Goal: Task Accomplishment & Management: Use online tool/utility

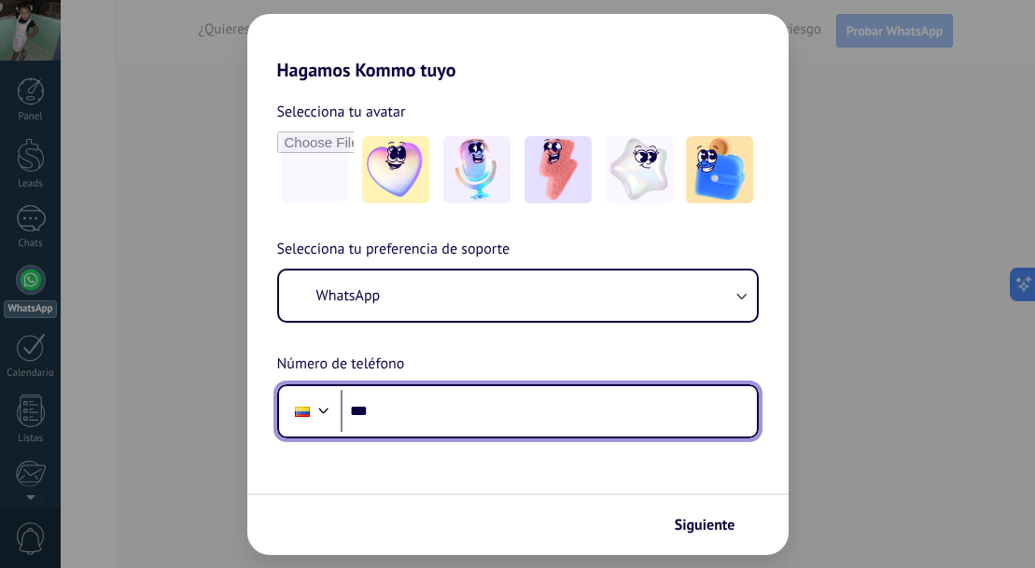
click at [460, 405] on input "***" at bounding box center [548, 411] width 416 height 43
type input "**********"
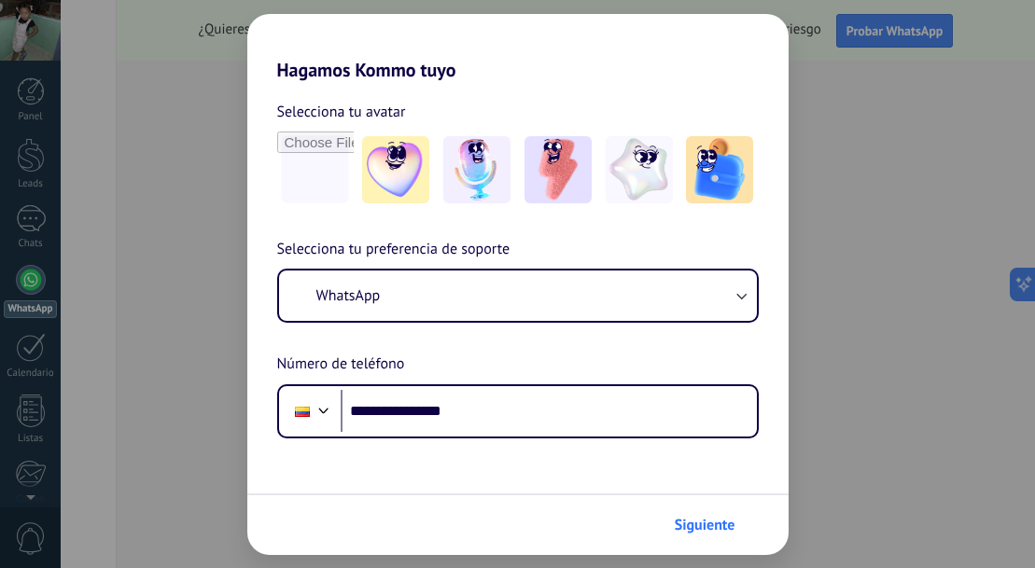
click at [709, 523] on span "Siguiente" at bounding box center [704, 525] width 61 height 13
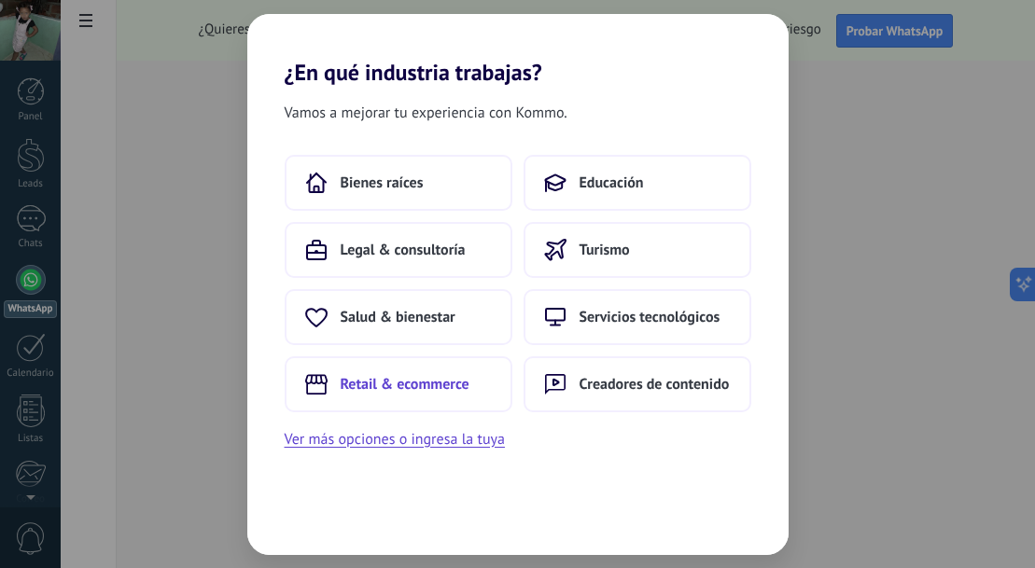
click at [415, 389] on span "Retail & ecommerce" at bounding box center [404, 384] width 129 height 19
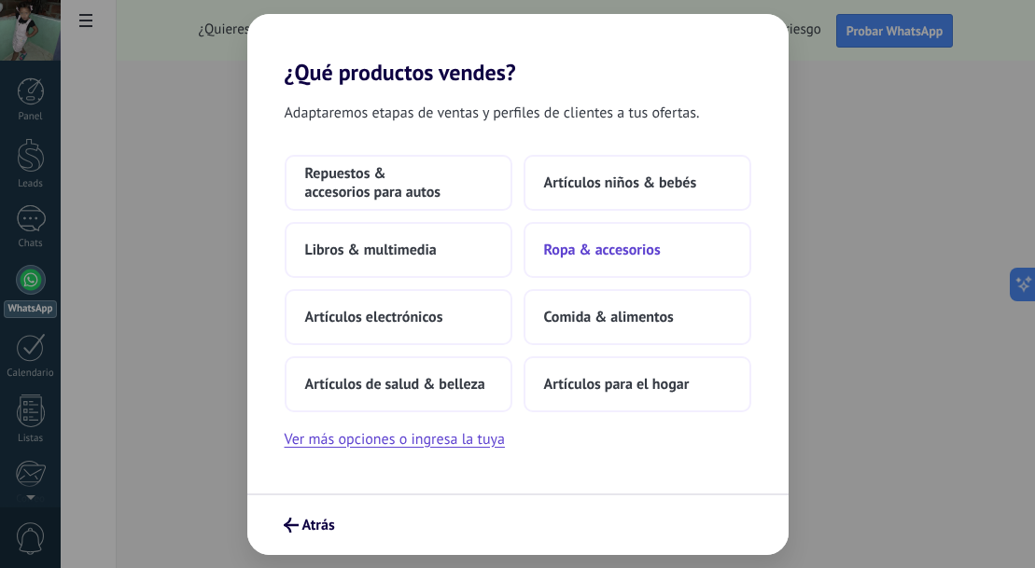
click at [619, 251] on span "Ropa & accesorios" at bounding box center [602, 250] width 117 height 19
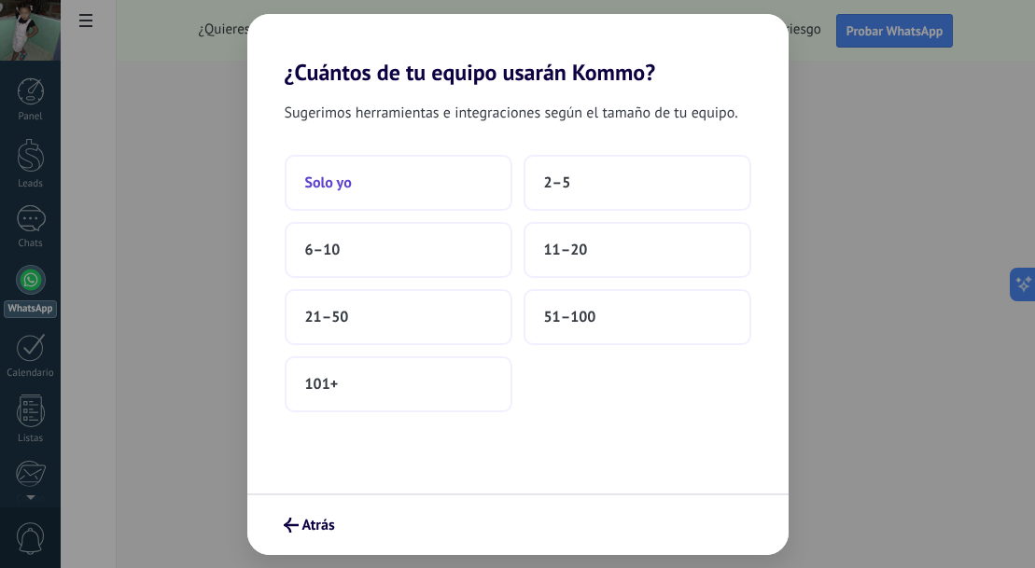
click at [374, 188] on button "Solo yo" at bounding box center [399, 183] width 228 height 56
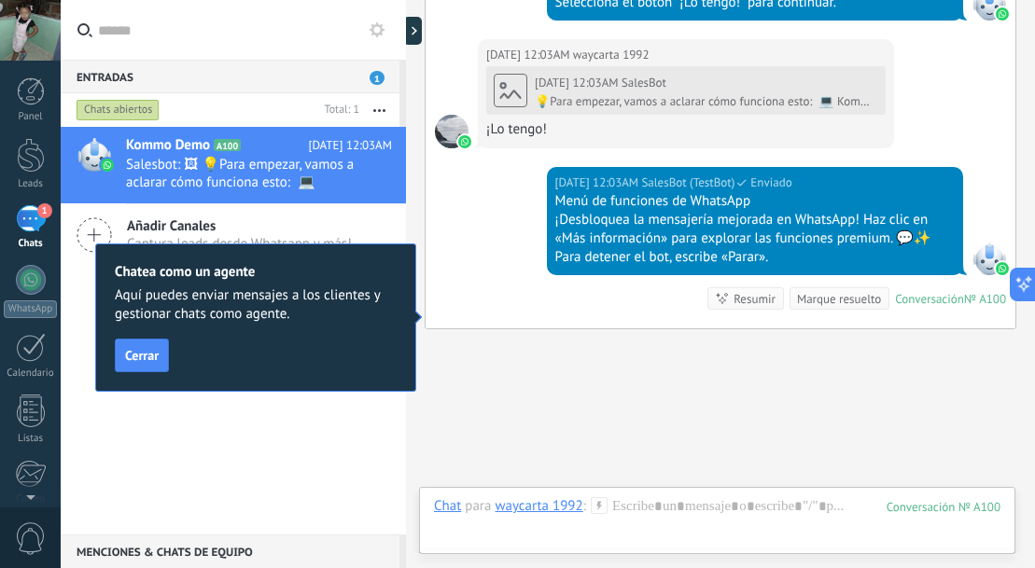
scroll to position [1049, 0]
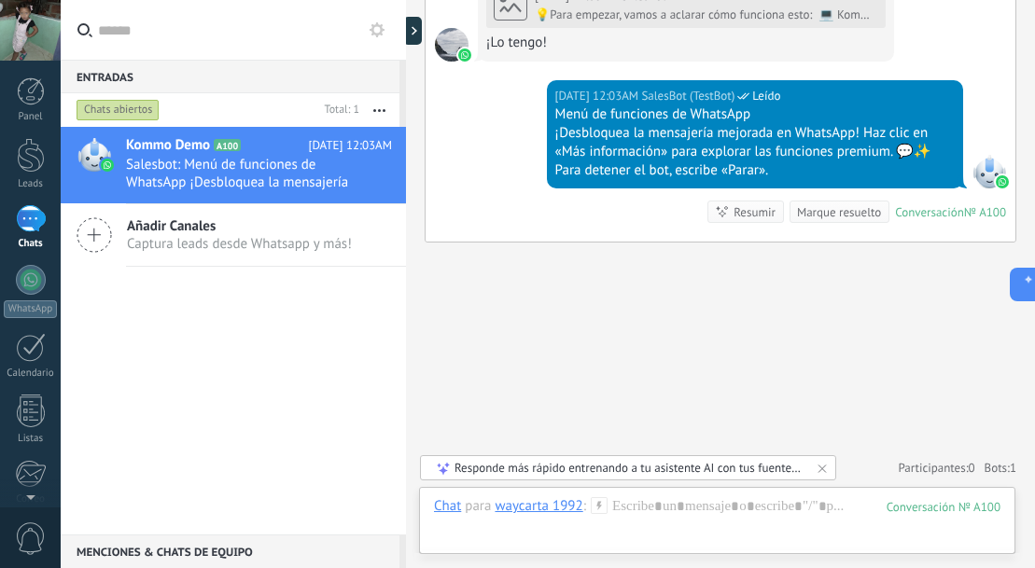
click at [762, 470] on div "Responde más rápido entrenando a tu asistente AI con tus fuentes de datos" at bounding box center [628, 468] width 349 height 16
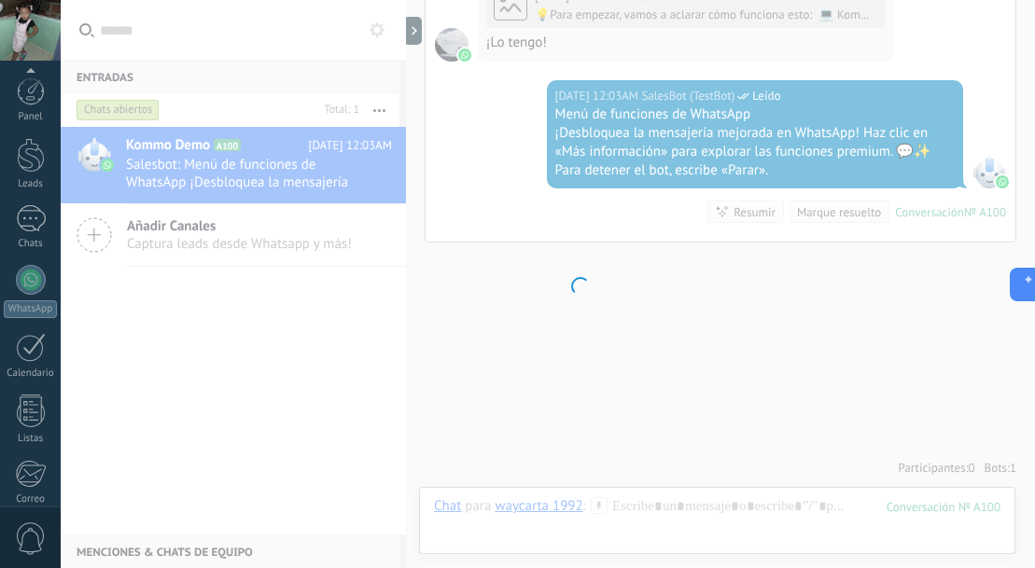
scroll to position [208, 0]
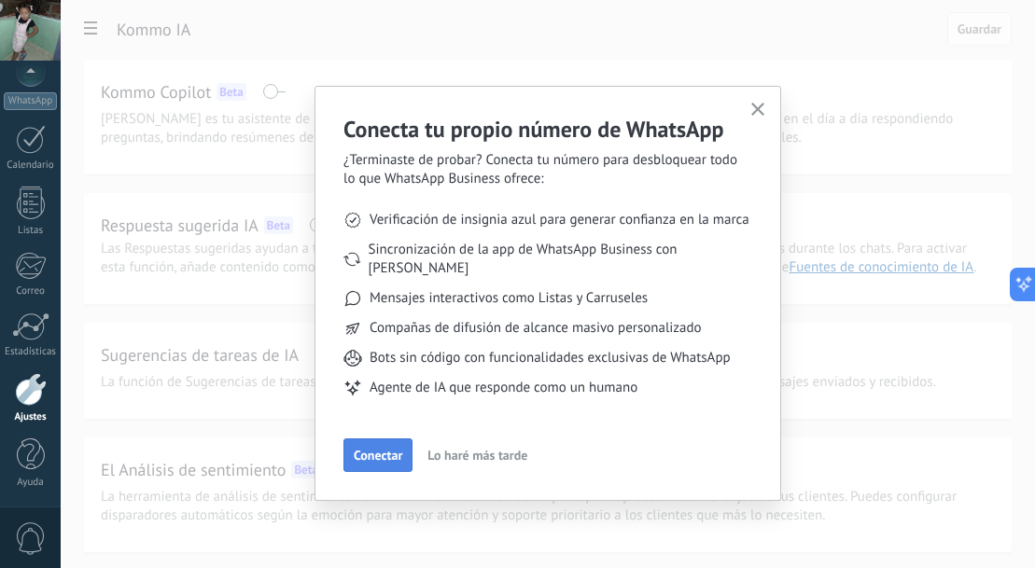
click at [393, 449] on span "Conectar" at bounding box center [378, 455] width 49 height 13
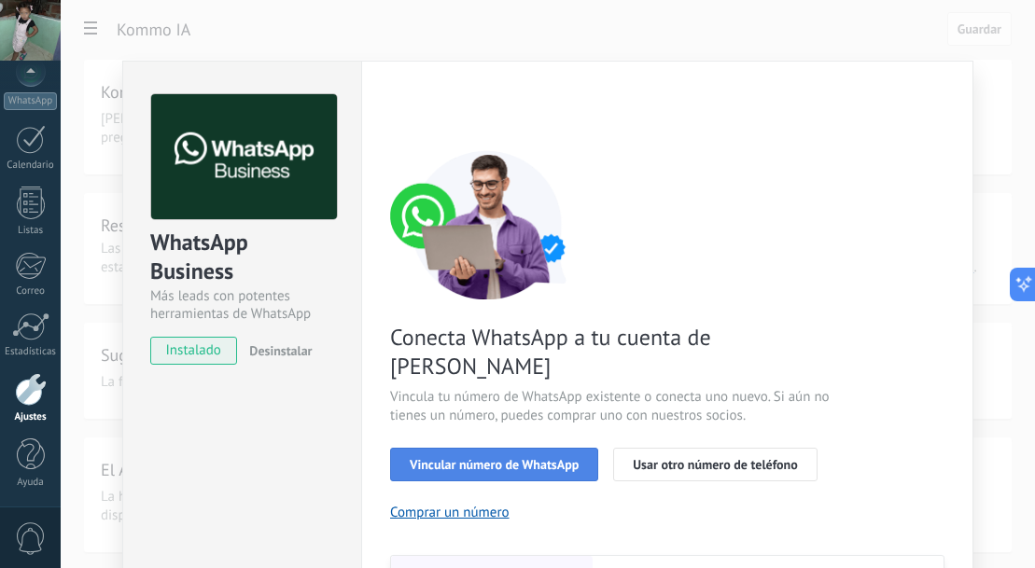
click at [525, 458] on span "Vincular número de WhatsApp" at bounding box center [494, 464] width 169 height 13
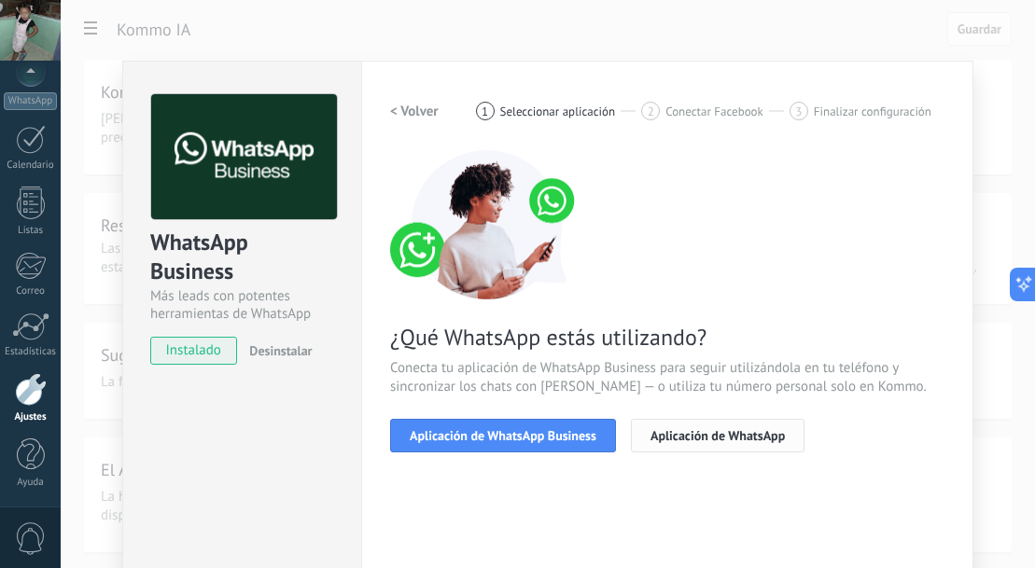
click at [717, 437] on span "Aplicación de WhatsApp" at bounding box center [717, 435] width 134 height 13
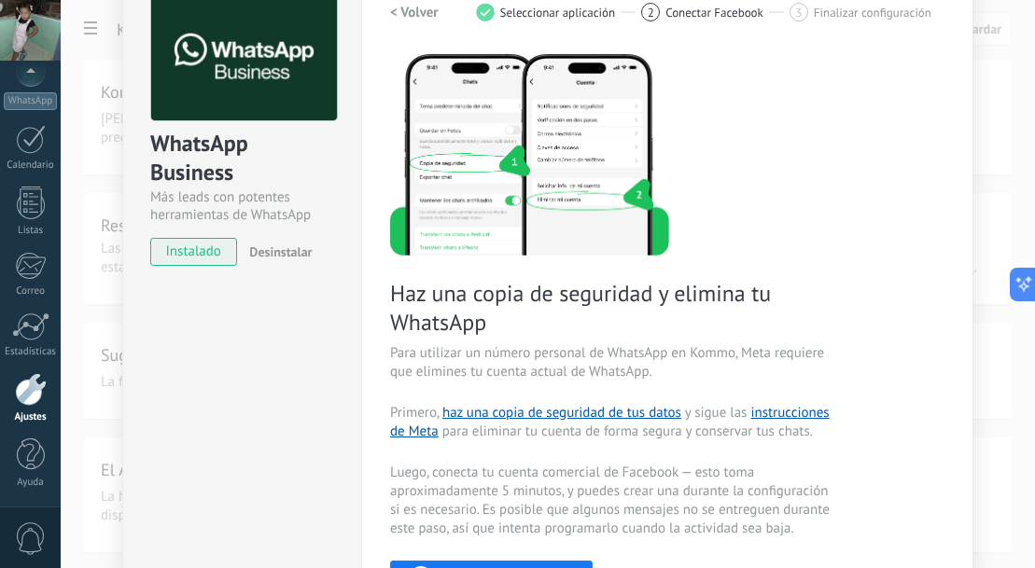
scroll to position [0, 0]
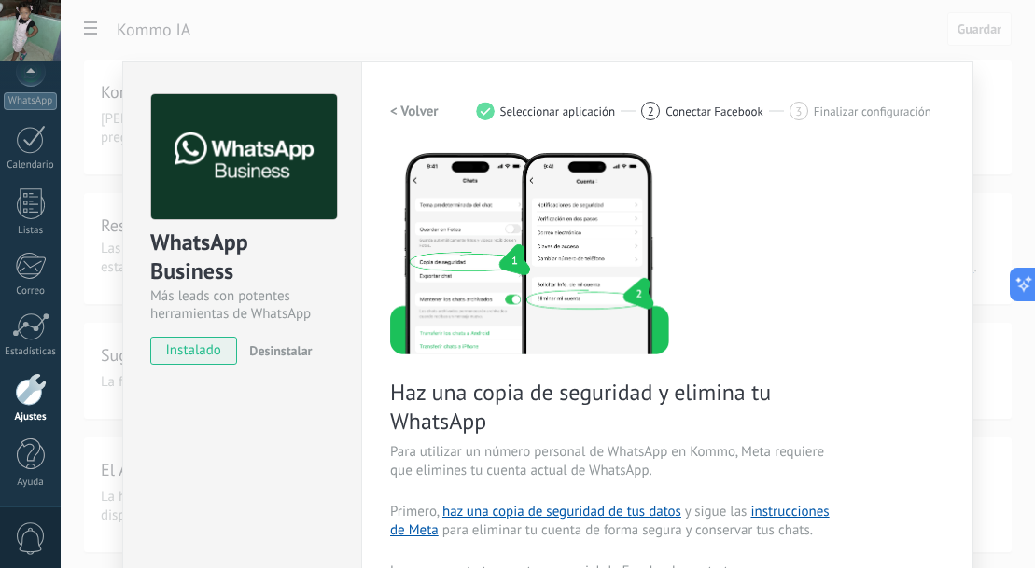
click at [167, 354] on span "instalado" at bounding box center [193, 351] width 85 height 28
click at [181, 354] on span "instalado" at bounding box center [193, 351] width 85 height 28
click at [198, 351] on span "instalado" at bounding box center [193, 351] width 85 height 28
click at [218, 355] on span "instalado" at bounding box center [193, 351] width 85 height 28
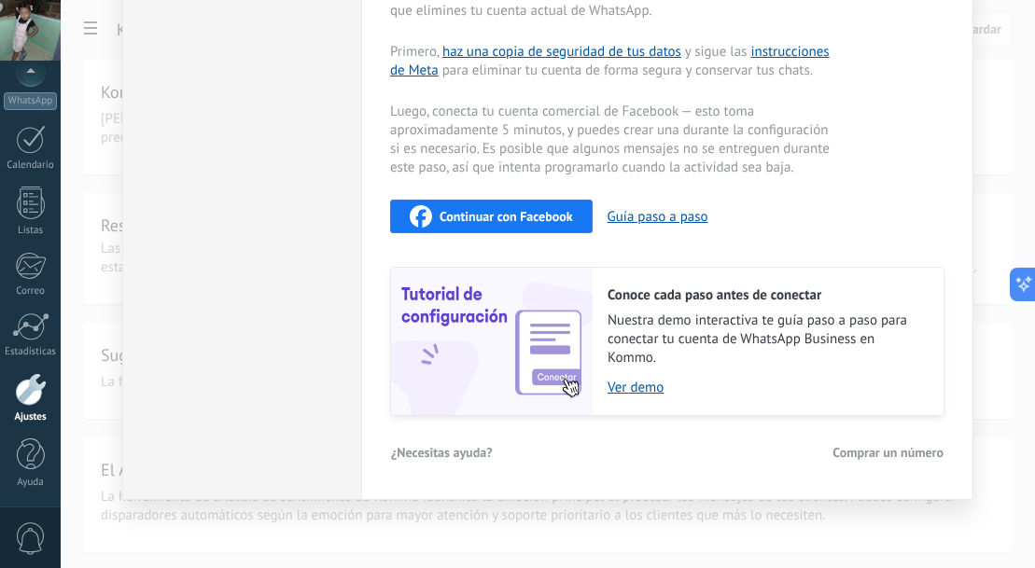
scroll to position [461, 0]
click at [641, 387] on link "Ver demo" at bounding box center [765, 387] width 317 height 18
click at [641, 388] on link "Ver demo" at bounding box center [765, 387] width 317 height 18
click at [499, 212] on span "Continuar con Facebook" at bounding box center [505, 215] width 133 height 13
